Goal: Answer question/provide support: Answer question/provide support

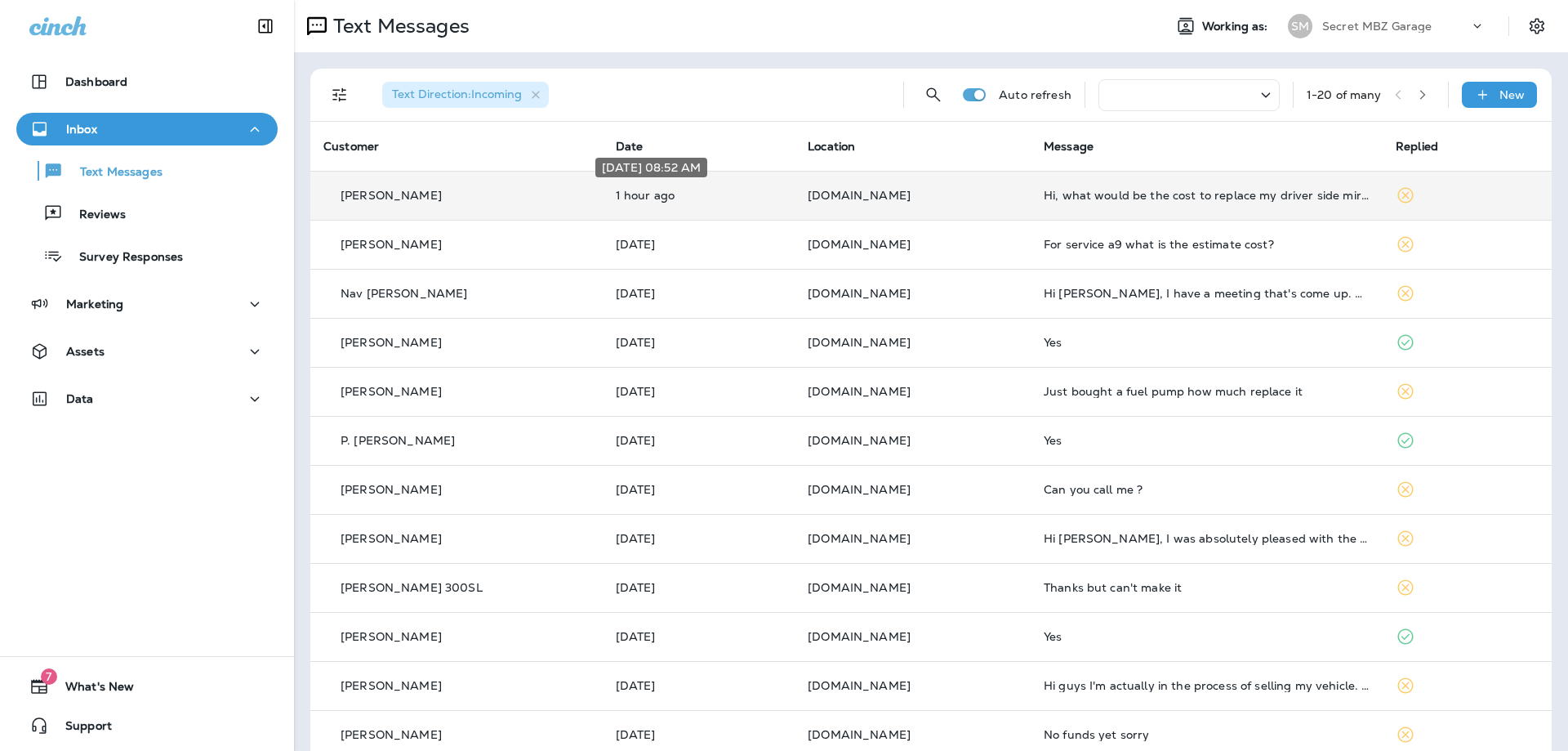
click at [720, 196] on p "1 hour ago" at bounding box center [698, 195] width 166 height 13
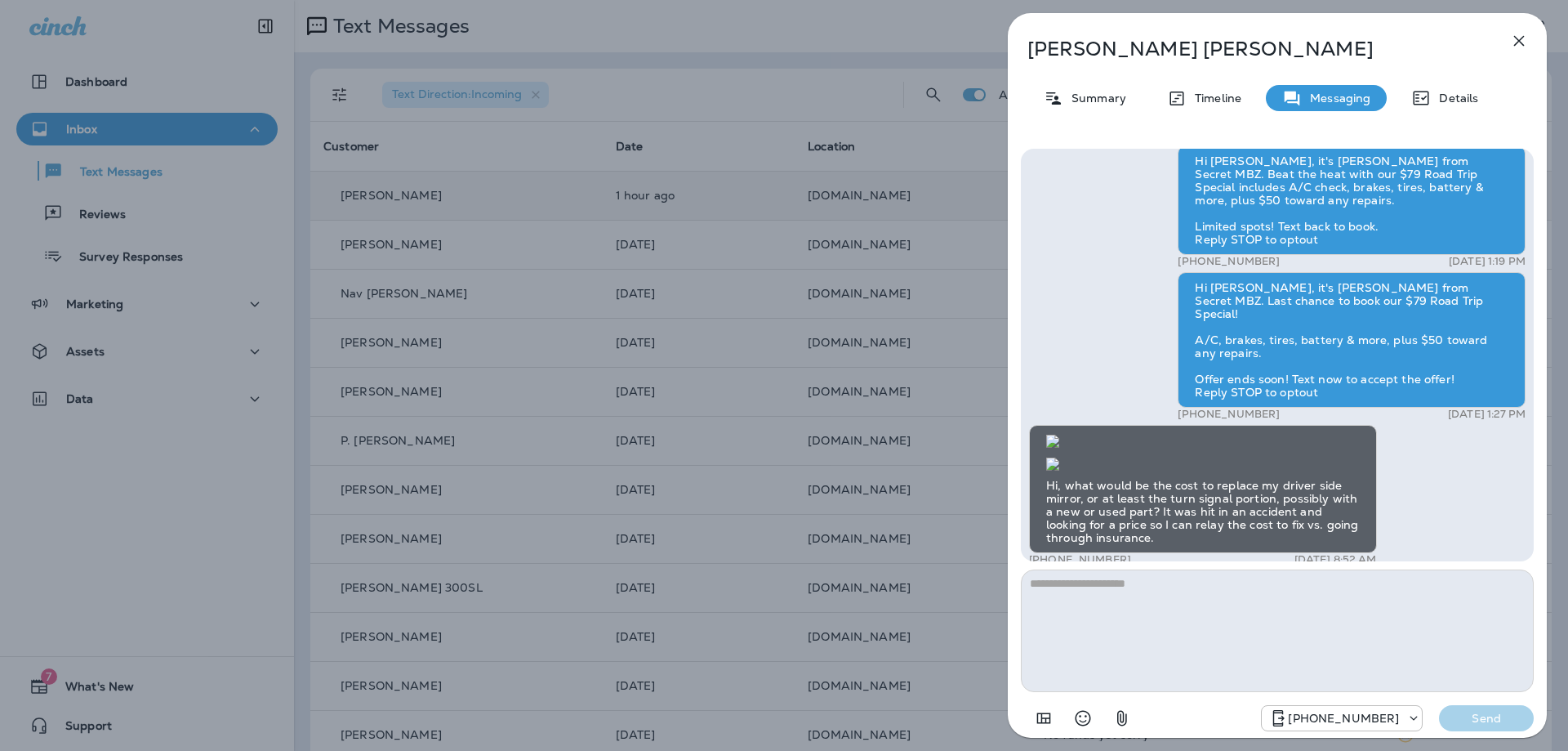
scroll to position [1, 0]
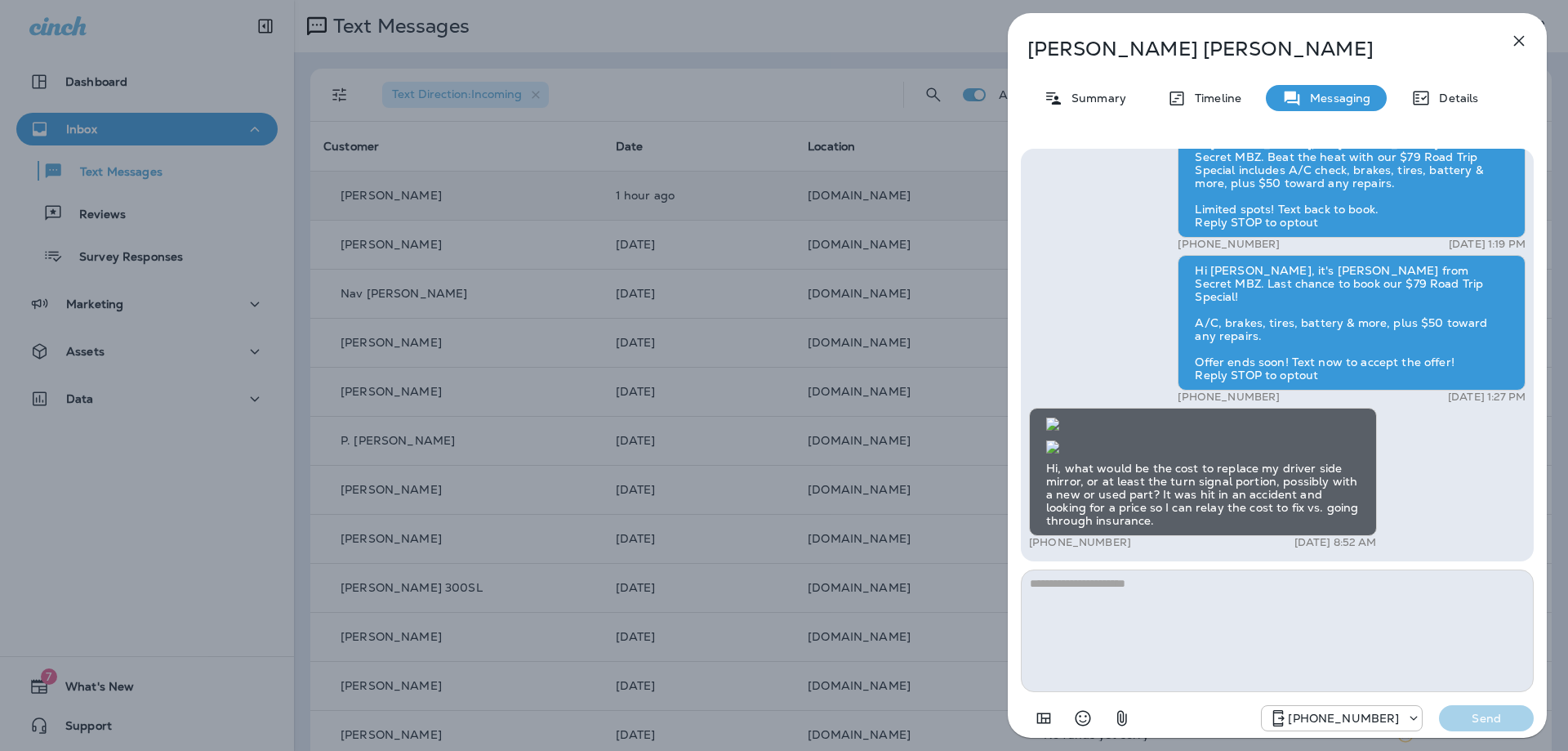
click at [1053, 466] on div "Hi, what would be the cost to replace my driver side mirror, or at least the tu…" at bounding box center [1202, 472] width 348 height 128
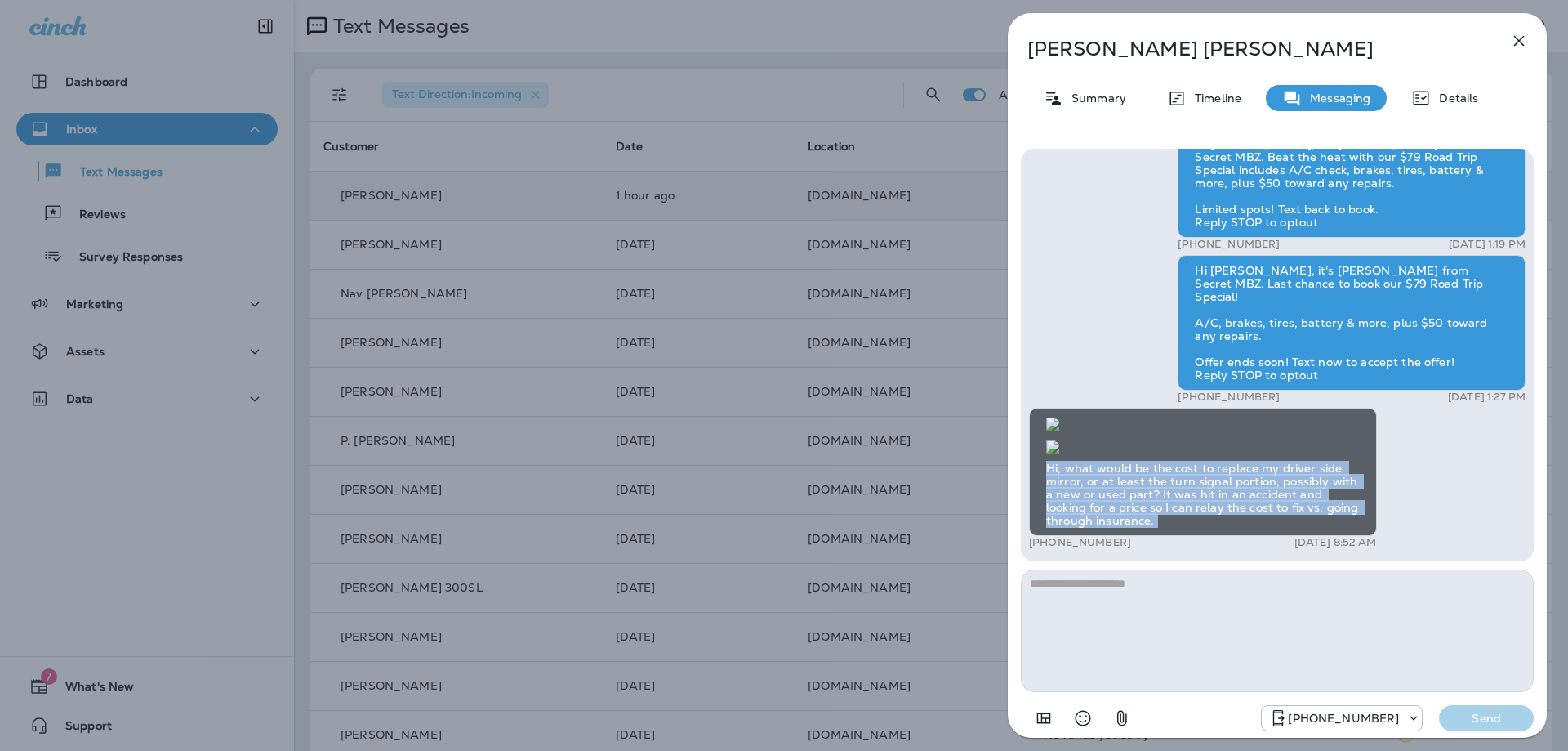
drag, startPoint x: 1053, startPoint y: 466, endPoint x: 1104, endPoint y: 522, distance: 75.7
click at [1104, 522] on div "Hi, what would be the cost to replace my driver side mirror, or at least the tu…" at bounding box center [1202, 472] width 348 height 128
copy div "Hi, what would be the cost to replace my driver side mirror, or at least the tu…"
click at [1516, 44] on icon "button" at bounding box center [1519, 41] width 11 height 11
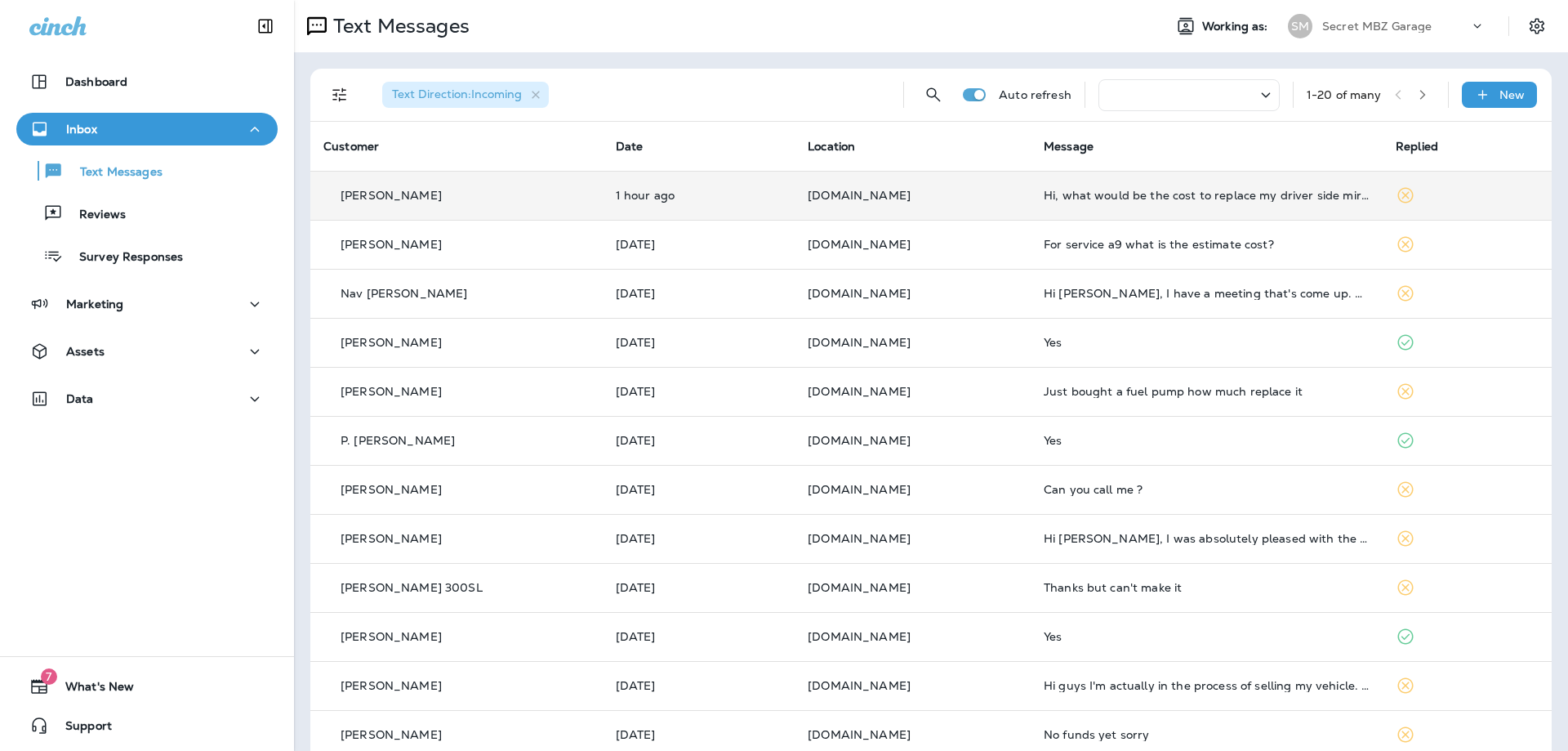
click at [506, 196] on div "[PERSON_NAME]" at bounding box center [456, 196] width 267 height 17
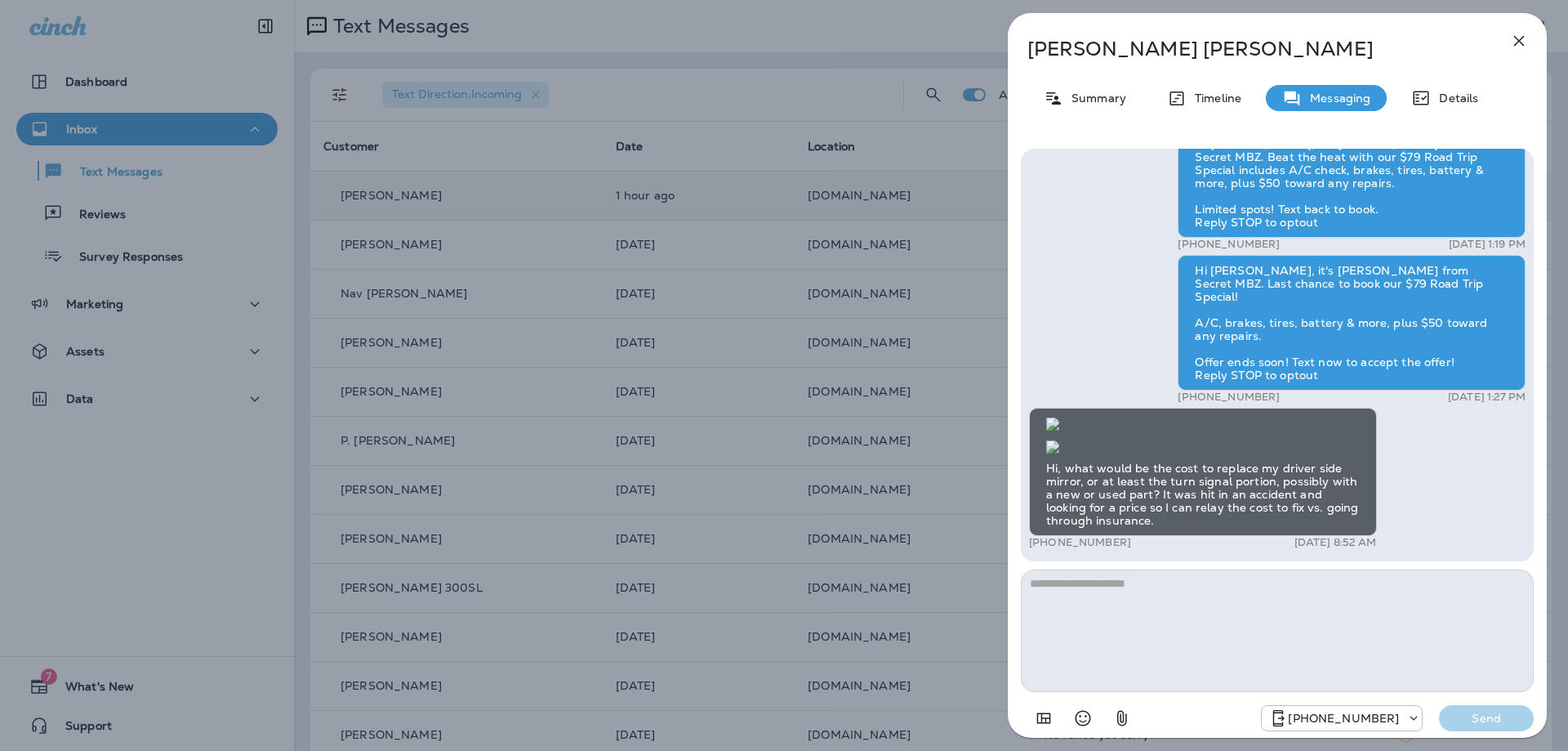
click at [1059, 441] on img at bounding box center [1052, 446] width 13 height 13
click at [1520, 39] on icon "button" at bounding box center [1519, 41] width 11 height 11
